Goal: Task Accomplishment & Management: Manage account settings

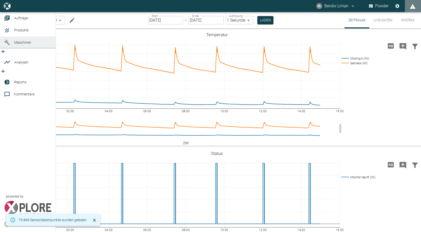
click at [11, 46] on div at bounding box center [8, 43] width 8 height 6
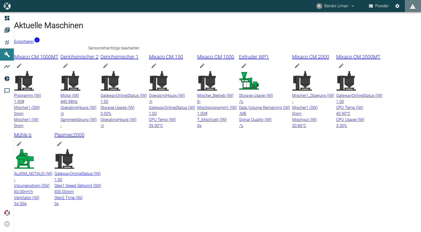
click at [21, 63] on icon "edit machine" at bounding box center [19, 65] width 5 height 5
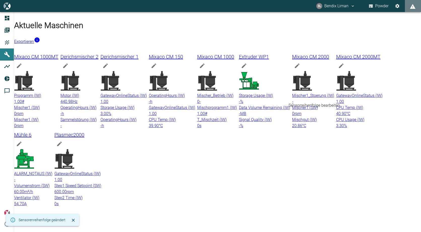
click at [299, 68] on icon "edit machine" at bounding box center [297, 65] width 5 height 5
click at [34, 71] on icon at bounding box center [23, 80] width 19 height 19
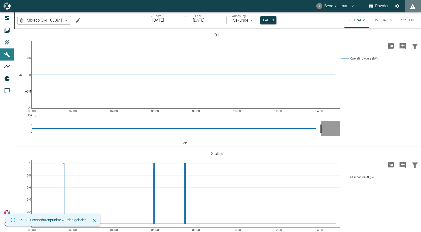
click at [77, 21] on icon "Machine bearbeiten" at bounding box center [78, 20] width 5 height 5
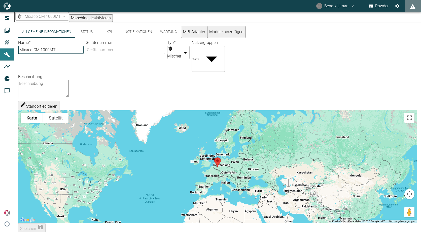
click at [85, 31] on button "Status" at bounding box center [86, 32] width 23 height 12
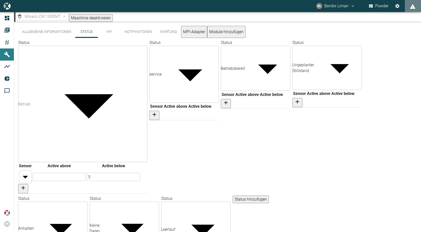
click at [247, 61] on body "BL Bendix Liman Powder Dashboard Aufträge Produkte Maschinen Analysen Reports K…" at bounding box center [210, 116] width 421 height 232
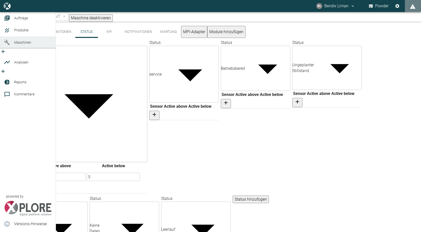
click at [10, 46] on div at bounding box center [8, 43] width 8 height 6
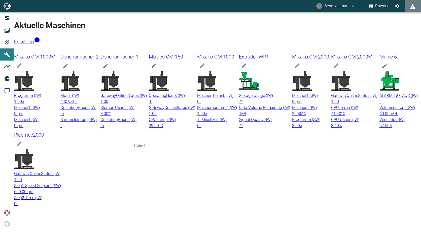
click at [239, 90] on icon at bounding box center [248, 80] width 19 height 17
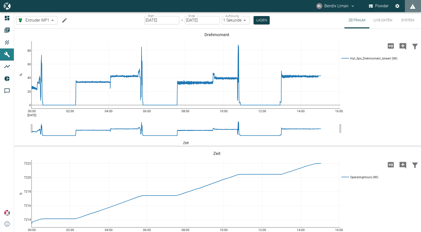
click at [69, 22] on button "Machine bearbeiten" at bounding box center [64, 20] width 10 height 10
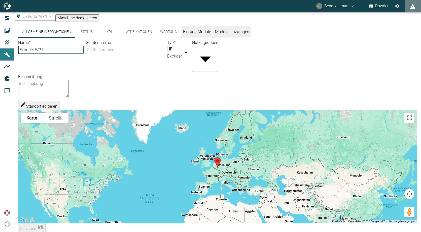
click at [88, 32] on button "Status" at bounding box center [86, 32] width 23 height 12
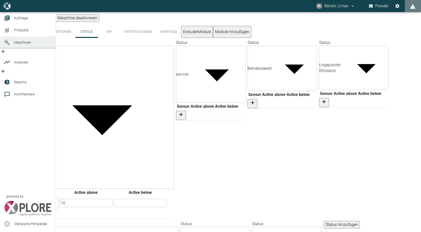
click at [12, 49] on link "Maschinen" at bounding box center [28, 42] width 56 height 12
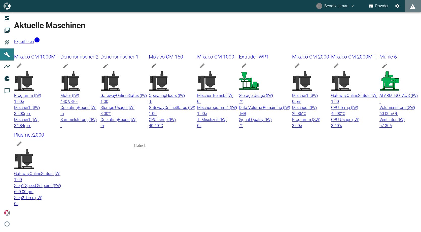
click at [241, 89] on icon at bounding box center [250, 83] width 18 height 11
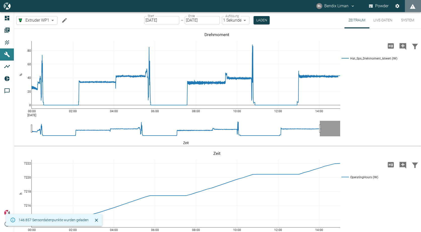
click at [67, 21] on icon "Machine bearbeiten" at bounding box center [64, 20] width 6 height 6
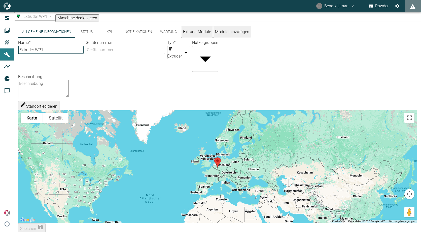
click at [87, 33] on button "Status" at bounding box center [86, 32] width 23 height 12
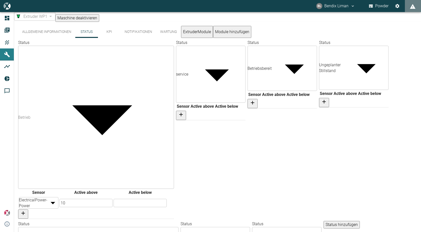
scroll to position [24, 0]
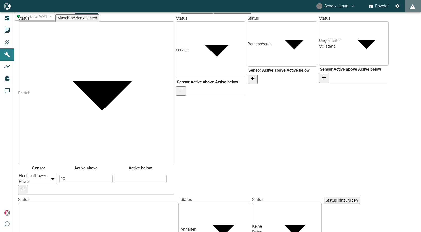
click at [323, 205] on button "Status hinzufügen" at bounding box center [341, 201] width 36 height 8
click at [136, 215] on body "BL Bendix Liman Powder Dashboard Aufträge Produkte Maschinen Analysen Reports K…" at bounding box center [210, 116] width 421 height 232
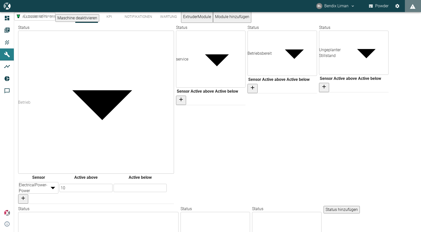
scroll to position [0, 0]
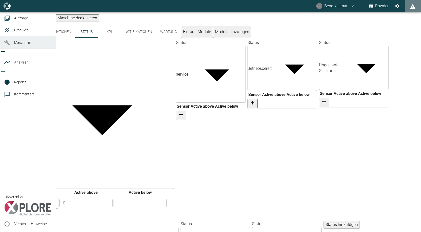
click at [4, 46] on icon at bounding box center [7, 43] width 6 height 6
